Goal: Task Accomplishment & Management: Manage account settings

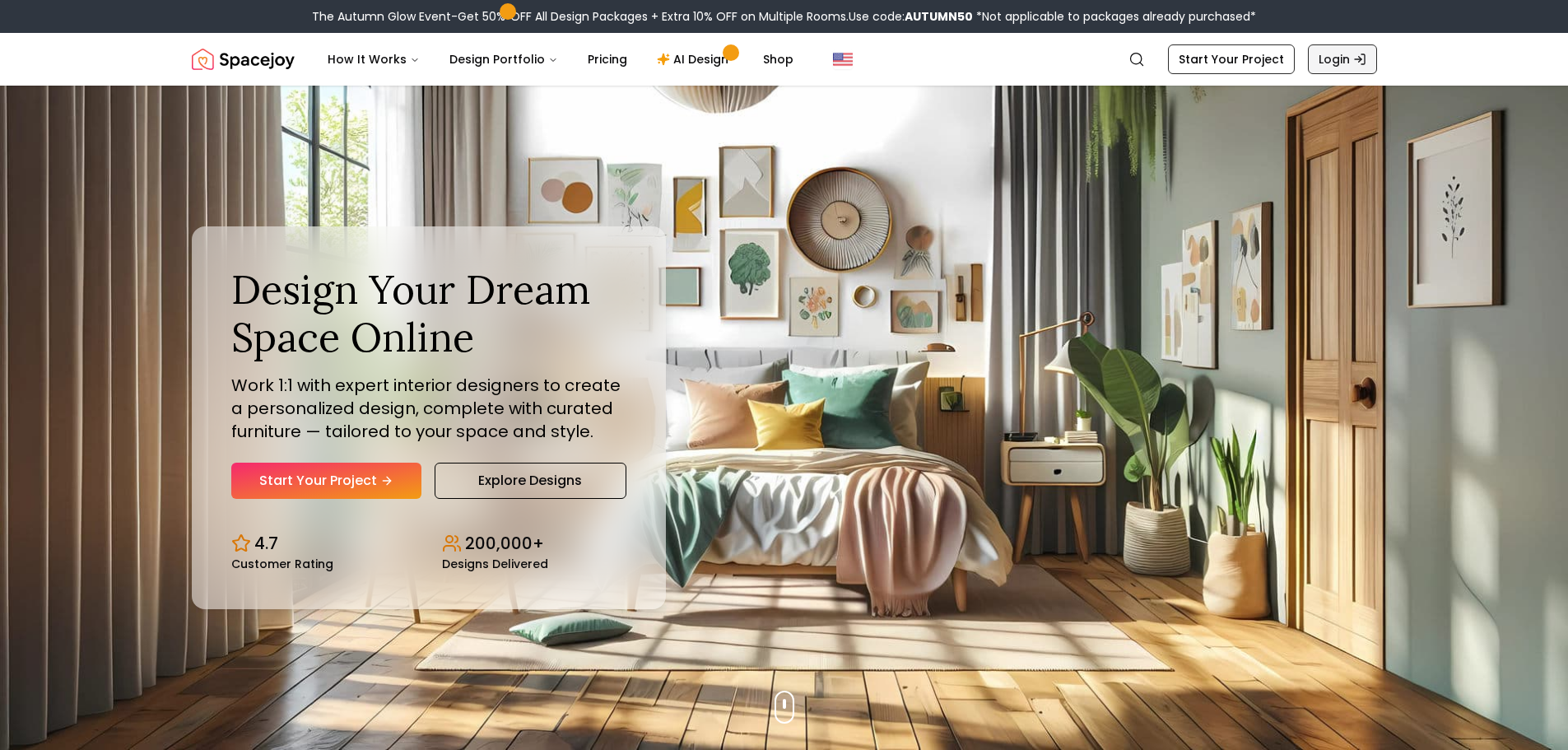
click at [1345, 54] on link "Login" at bounding box center [1342, 59] width 70 height 30
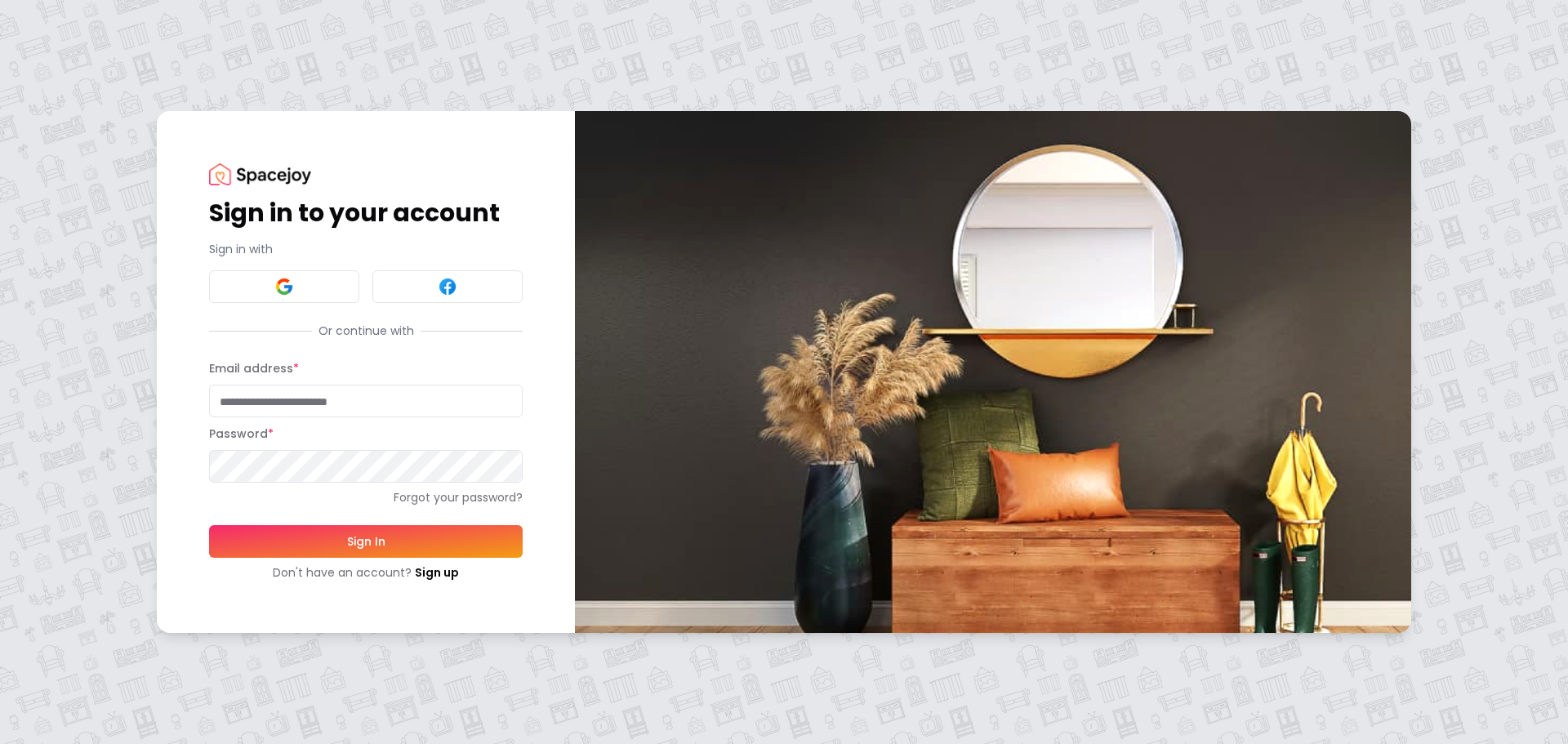
type input "**********"
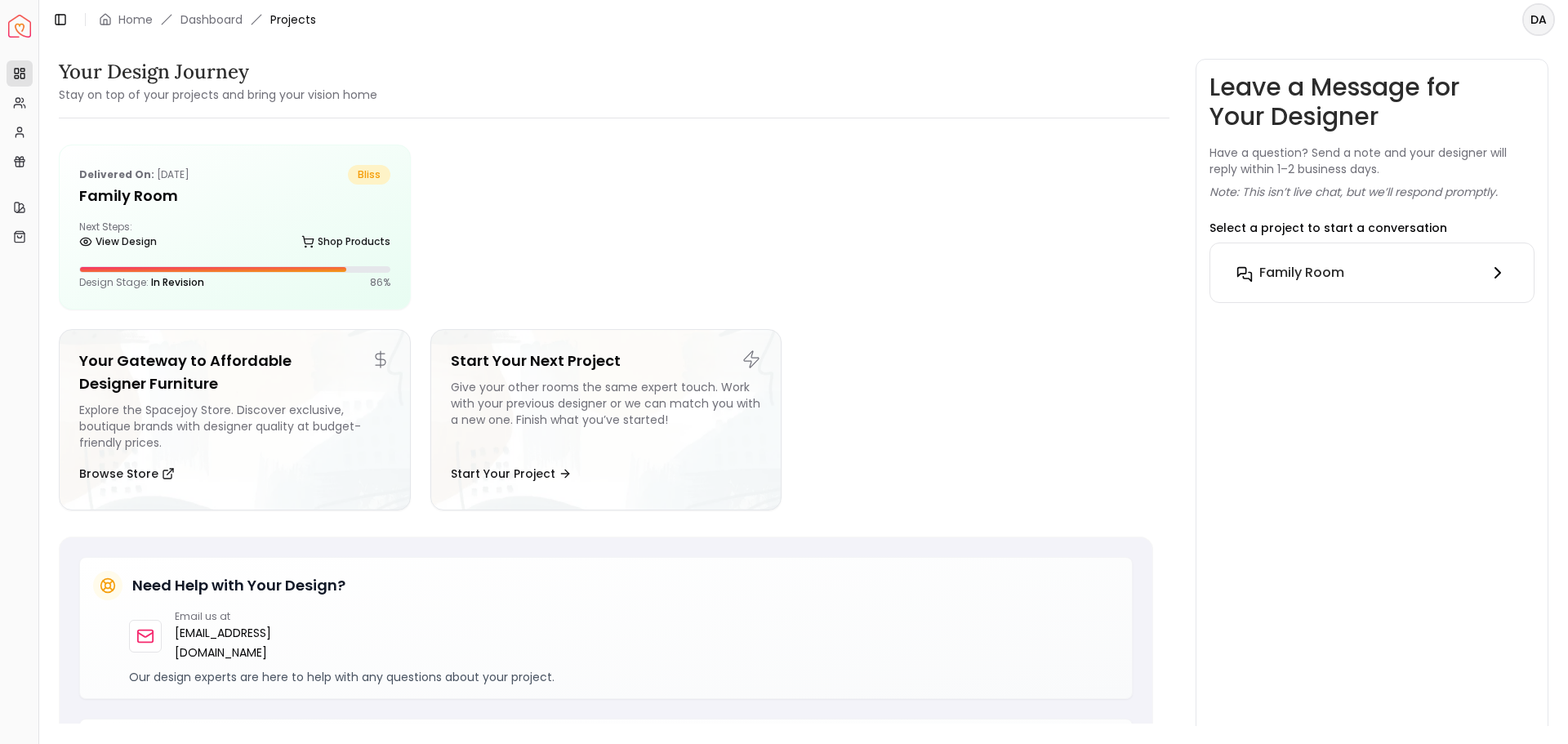
click at [1496, 275] on icon at bounding box center [1498, 272] width 20 height 20
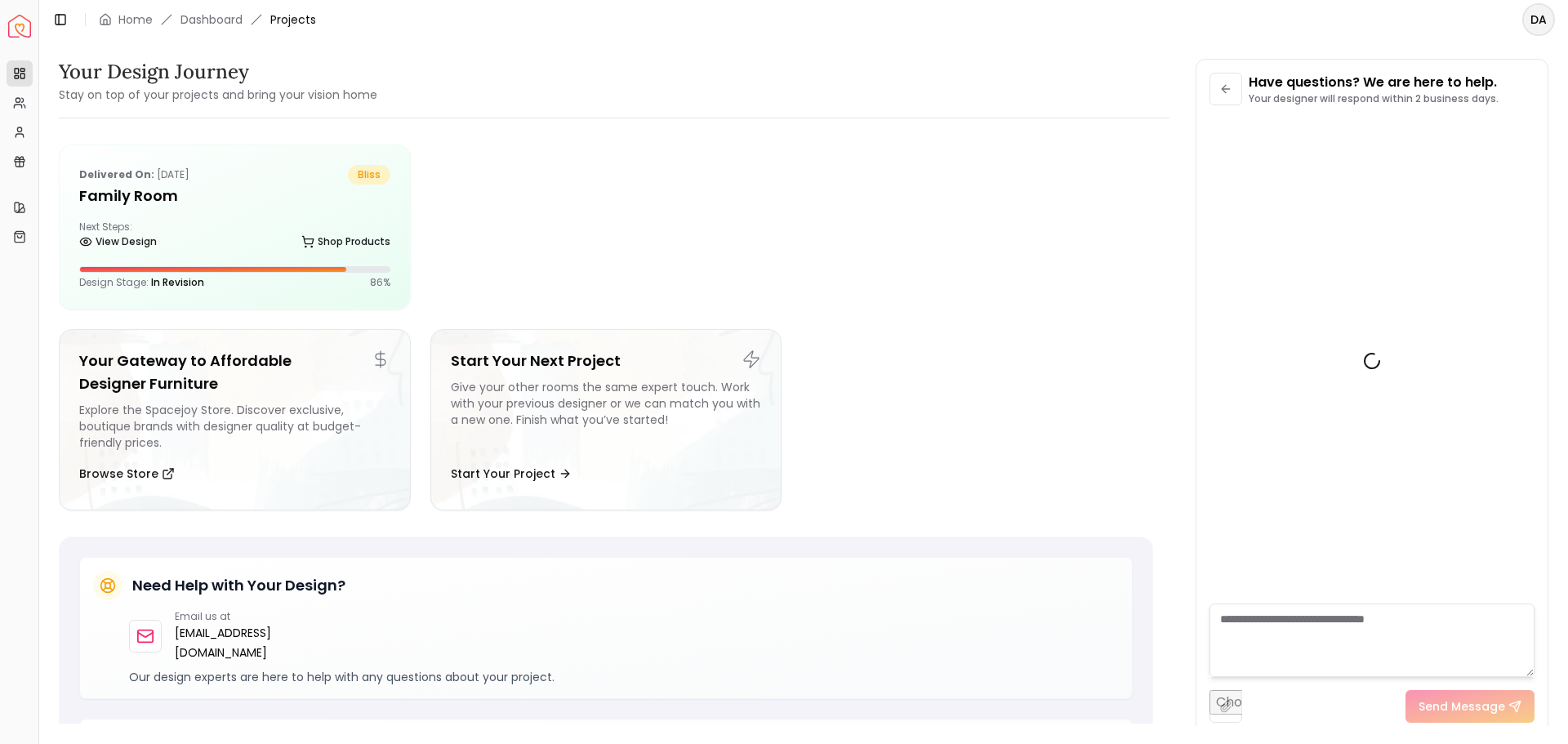
scroll to position [5672, 0]
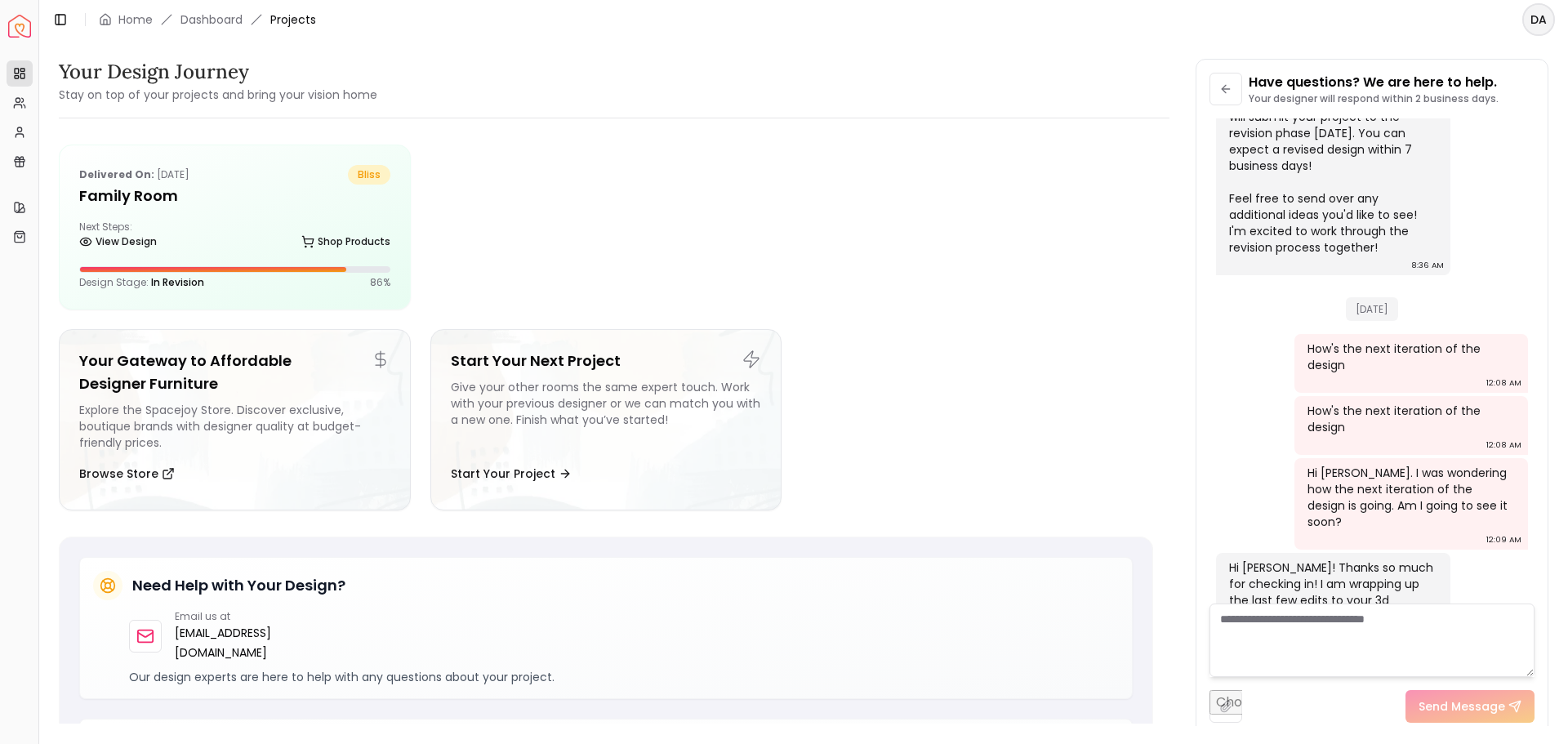
click at [1540, 20] on html "Spacejoy Dashboard Overview Projects My Referrals My Profile Gift Card Balance …" at bounding box center [784, 372] width 1568 height 744
click at [1410, 105] on div "Log out" at bounding box center [1463, 118] width 175 height 26
